Goal: Task Accomplishment & Management: Use online tool/utility

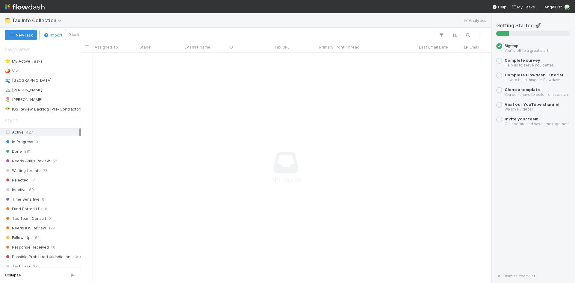
scroll to position [5, 5]
click at [36, 81] on div "🌊 Madison 10" at bounding box center [42, 80] width 75 height 7
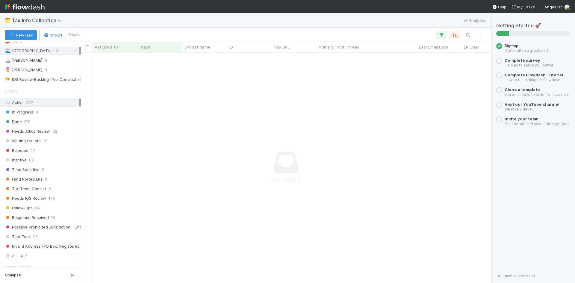
scroll to position [24, 0]
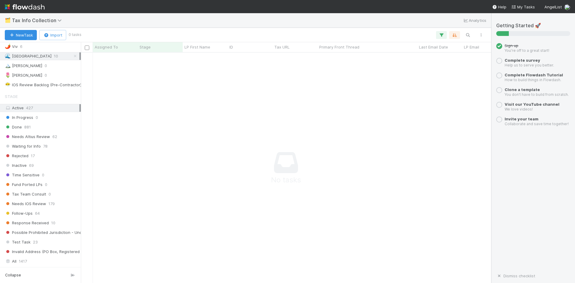
click at [20, 64] on div "🏔️ [PERSON_NAME]" at bounding box center [23, 65] width 37 height 7
click at [23, 46] on div "🌶️ Viv 6" at bounding box center [42, 46] width 75 height 7
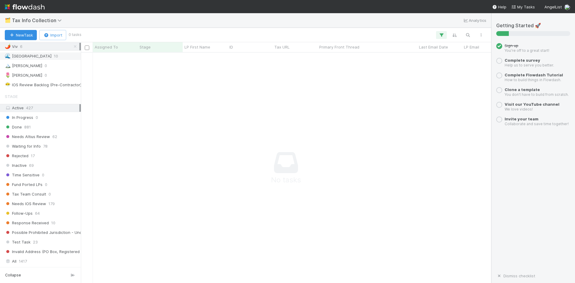
click at [37, 57] on div "🌊 Madison 10" at bounding box center [42, 55] width 75 height 7
click at [30, 127] on span "881" at bounding box center [27, 126] width 7 height 7
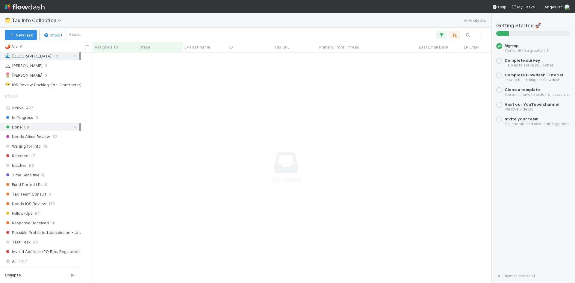
scroll to position [221, 406]
click at [20, 261] on span "1417" at bounding box center [23, 261] width 8 height 7
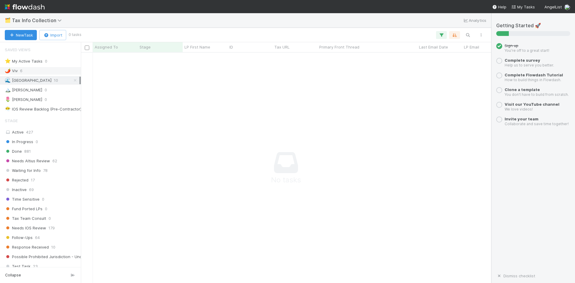
click at [28, 69] on div "🌶️ Viv 6" at bounding box center [42, 70] width 75 height 7
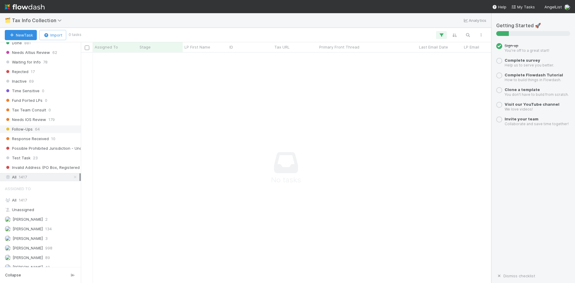
scroll to position [114, 0]
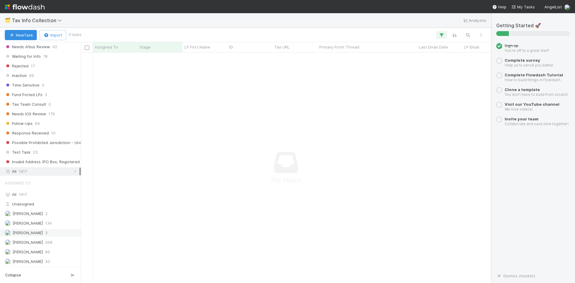
click at [37, 234] on div "Lou Mahfoud 3" at bounding box center [42, 232] width 75 height 7
click at [441, 34] on icon "button" at bounding box center [442, 34] width 6 height 5
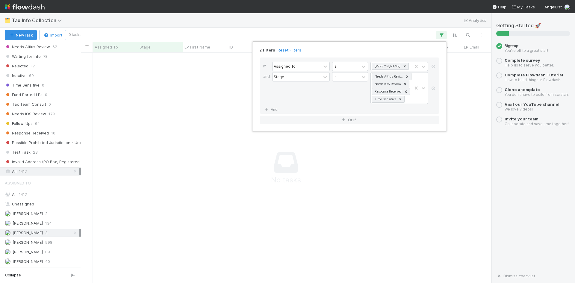
click at [400, 172] on div "2 filters Reset Filters If Assigned To is Viv Hong and Stage is Needs Altius Re…" at bounding box center [287, 141] width 575 height 283
